Goal: Check status: Check status

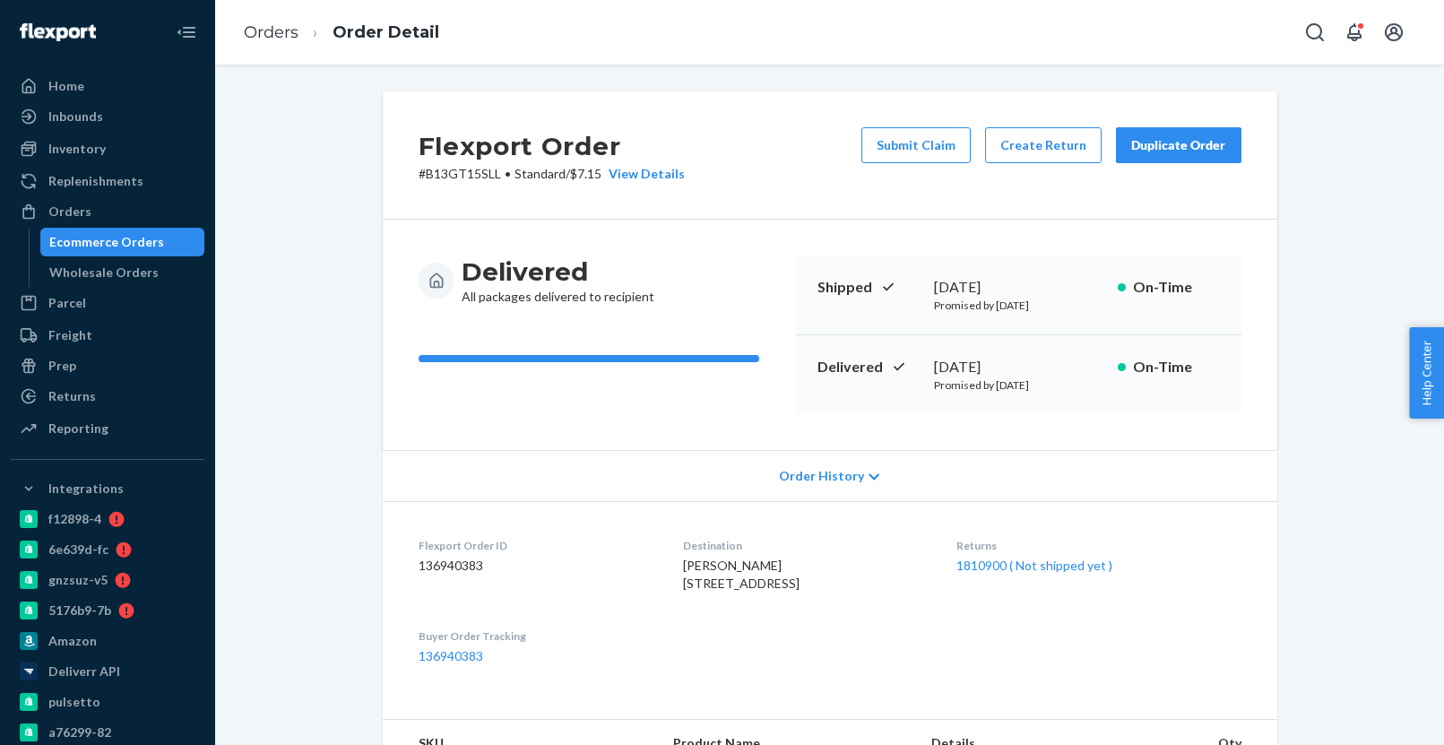
click at [160, 246] on div "Ecommerce Orders" at bounding box center [122, 241] width 161 height 25
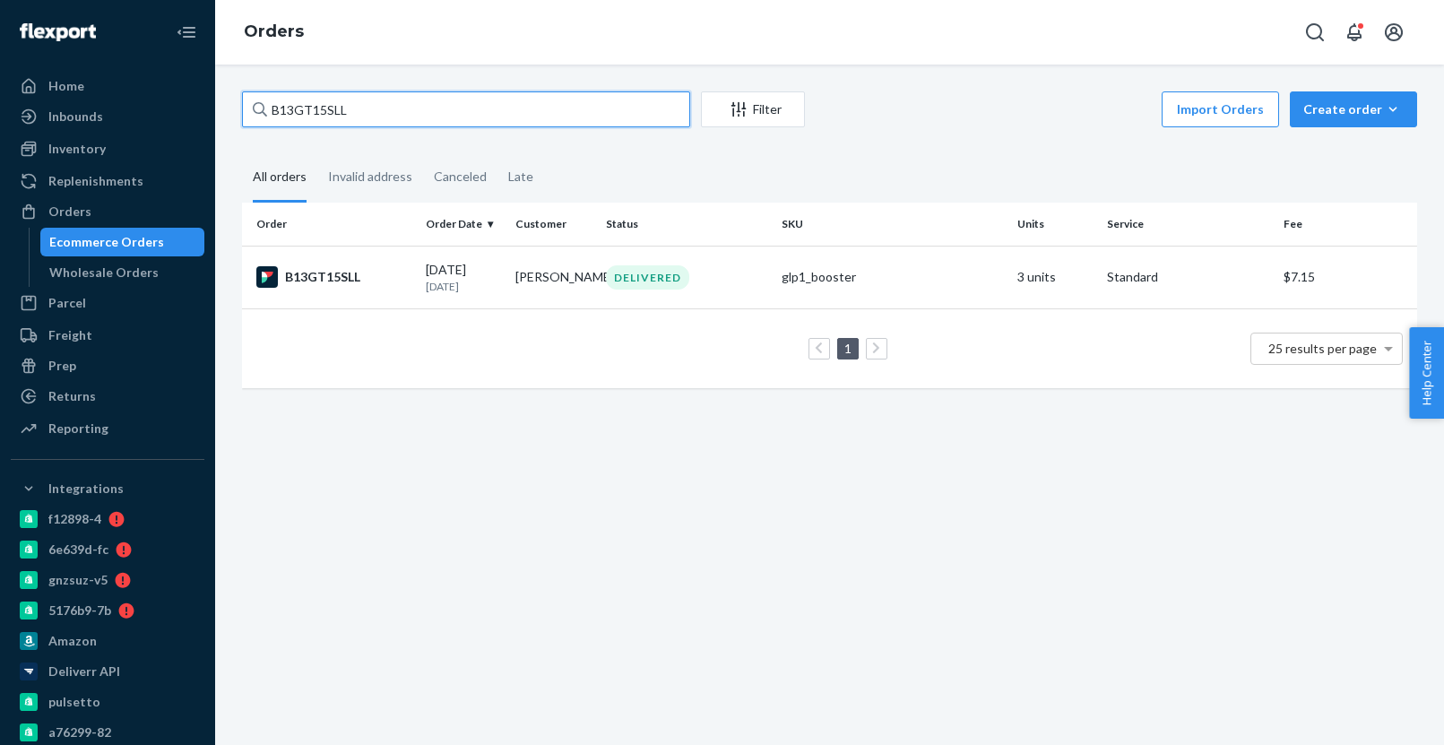
paste input "7136618"
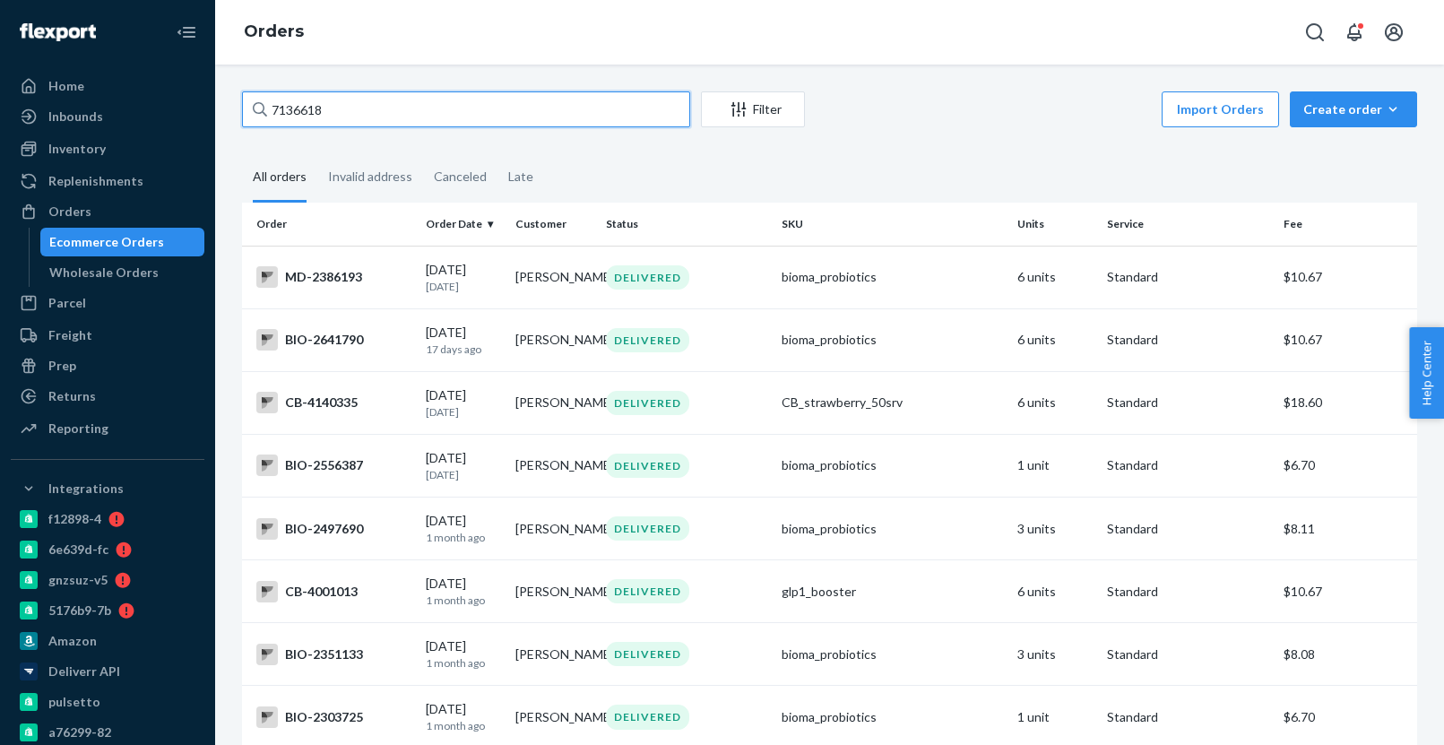
paste input "412683"
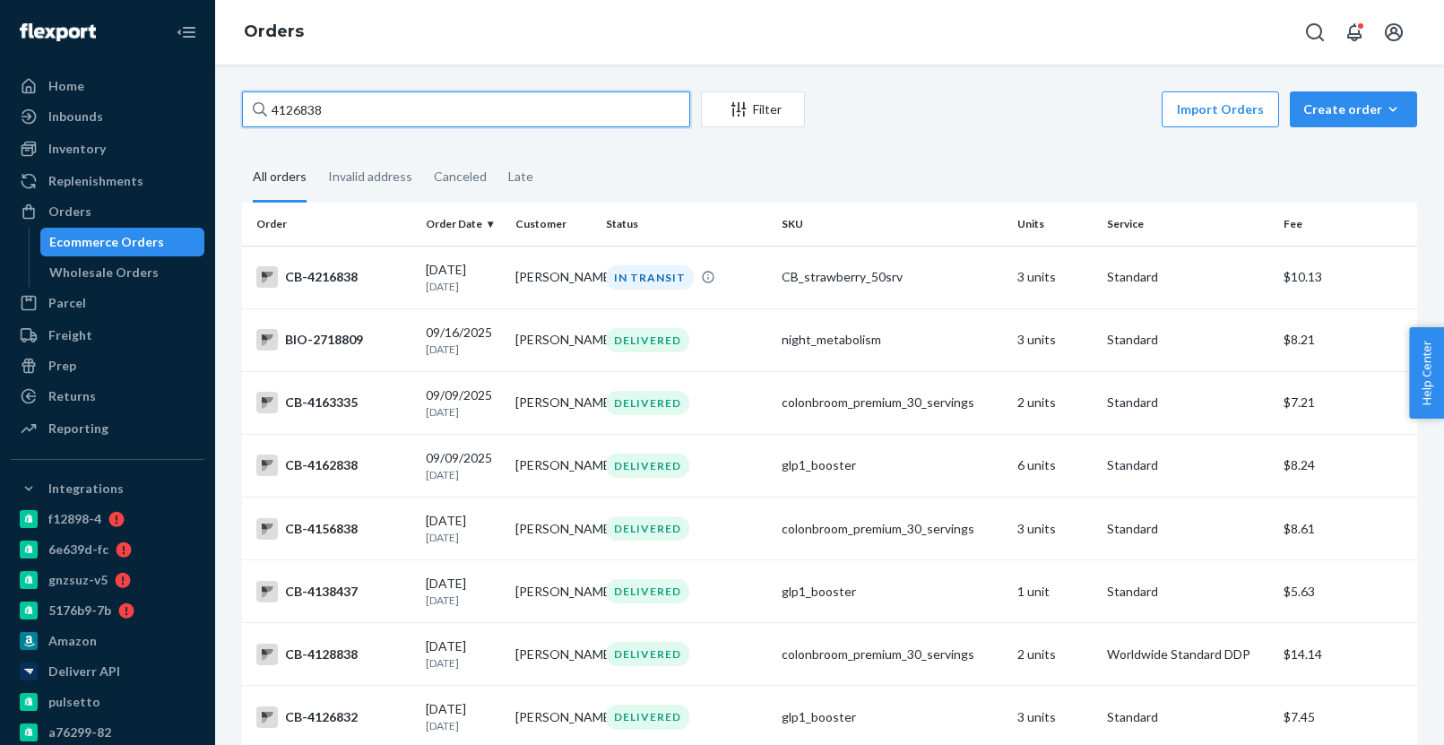
paste input "201964"
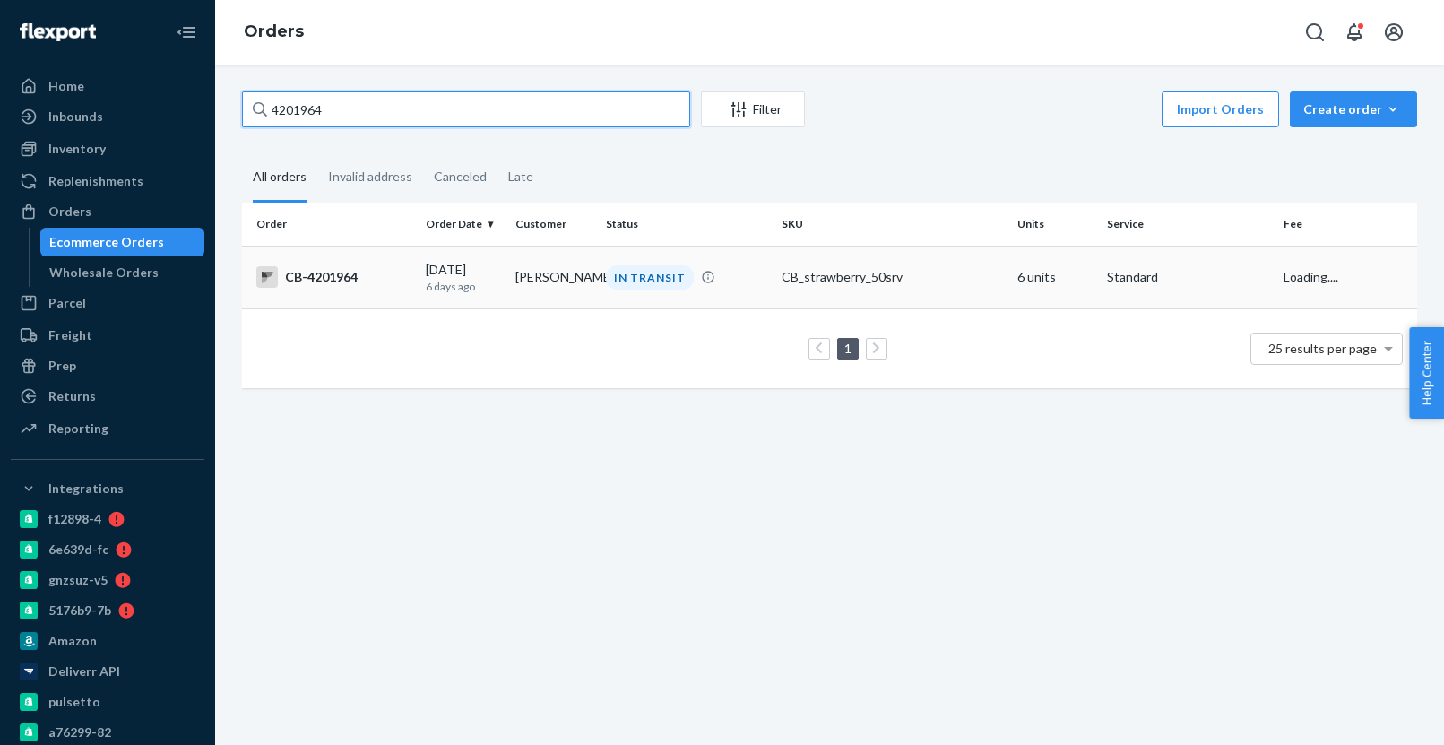
type input "4201964"
click at [496, 275] on div "[DATE] [DATE]" at bounding box center [464, 277] width 76 height 33
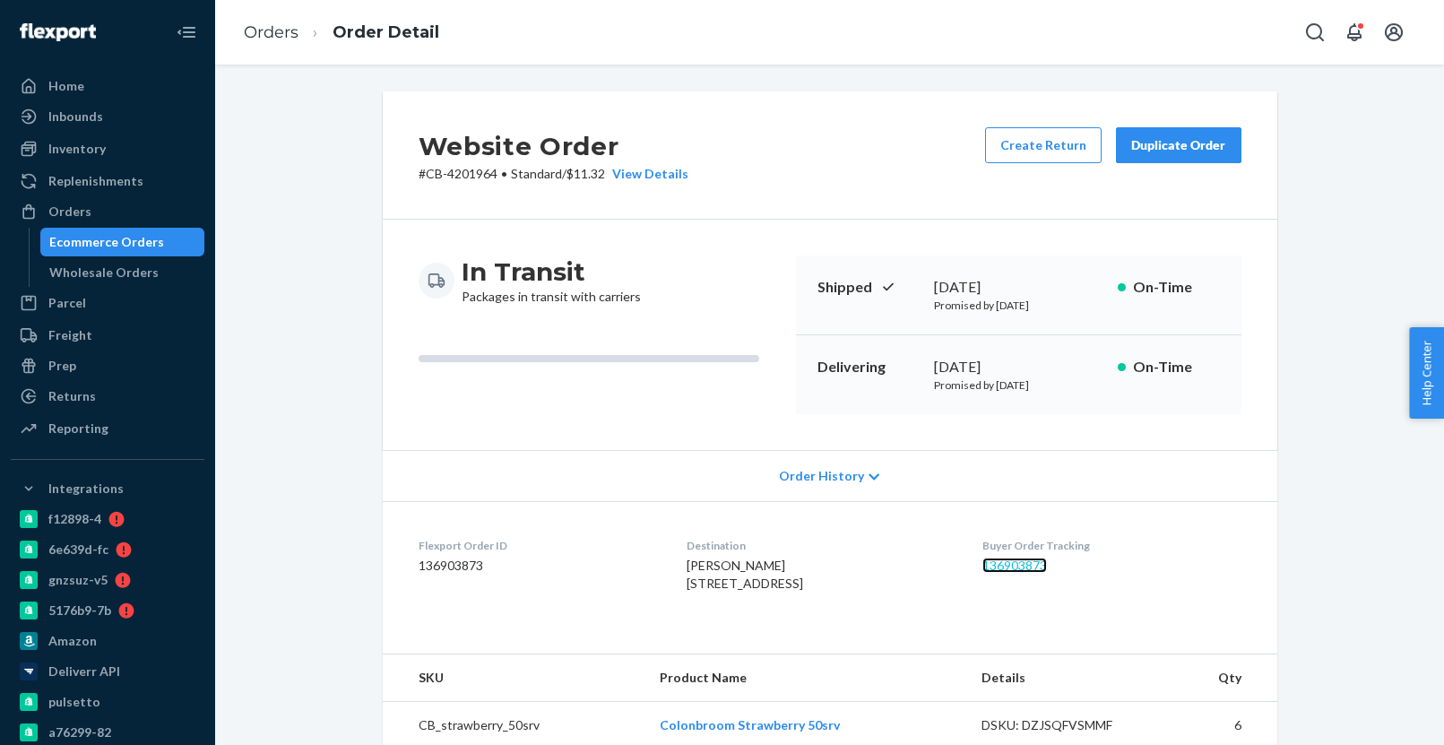
click at [1047, 567] on link "136903873" at bounding box center [1014, 564] width 65 height 15
